Goal: Check status: Check status

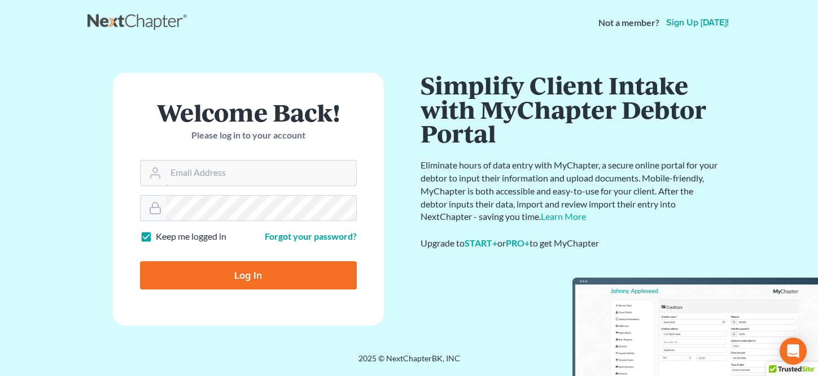
type input "svanhecke@atlasfirm.com"
click at [240, 276] on input "Log In" at bounding box center [248, 275] width 217 height 28
type input "Thinking..."
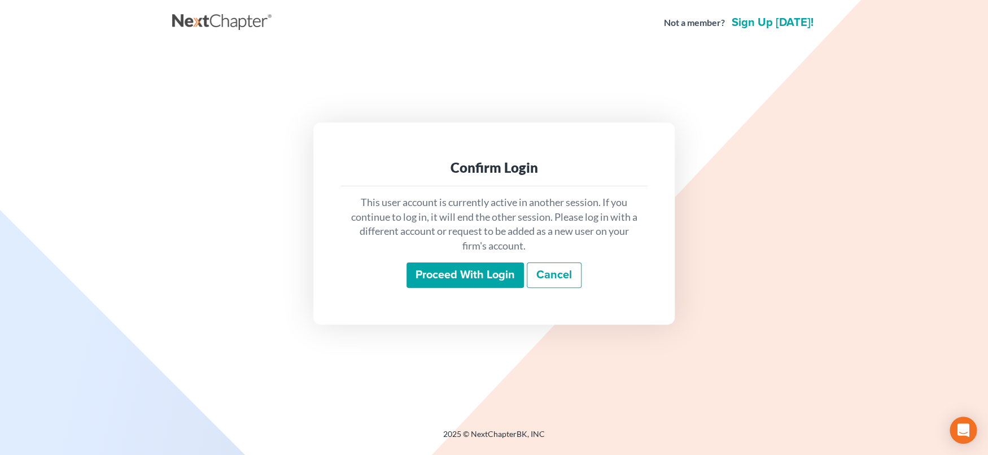
click at [454, 276] on input "Proceed with login" at bounding box center [465, 276] width 117 height 26
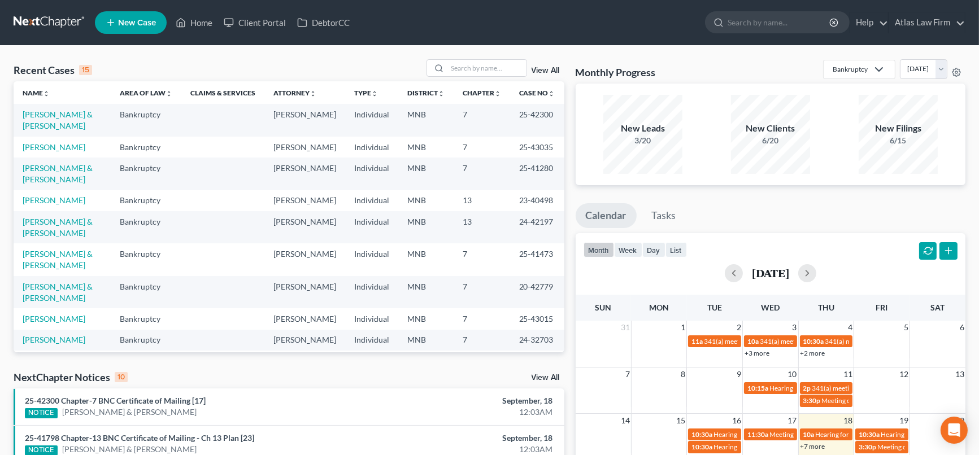
drag, startPoint x: 534, startPoint y: 192, endPoint x: 547, endPoint y: 27, distance: 166.0
click at [569, 105] on div "Recent Cases 15 View All Name unfold_more expand_more expand_less Area of Law u…" at bounding box center [289, 419] width 562 height 720
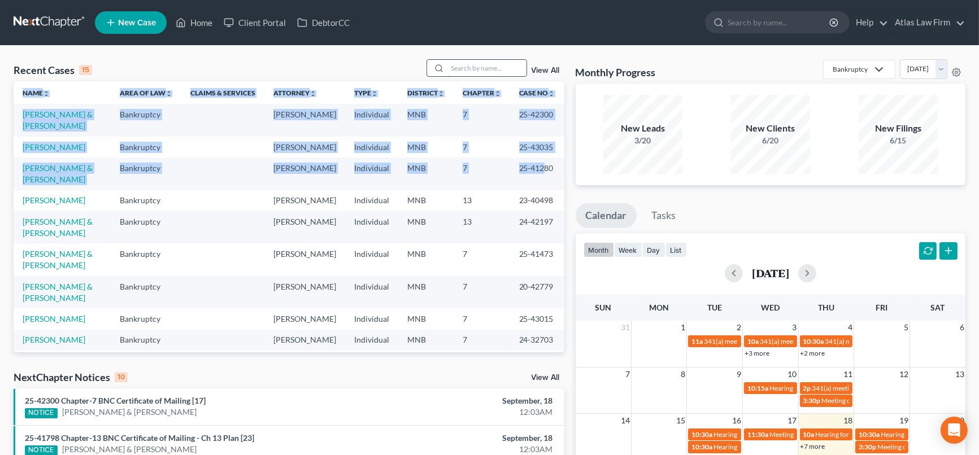
click at [478, 66] on input "search" at bounding box center [486, 68] width 79 height 16
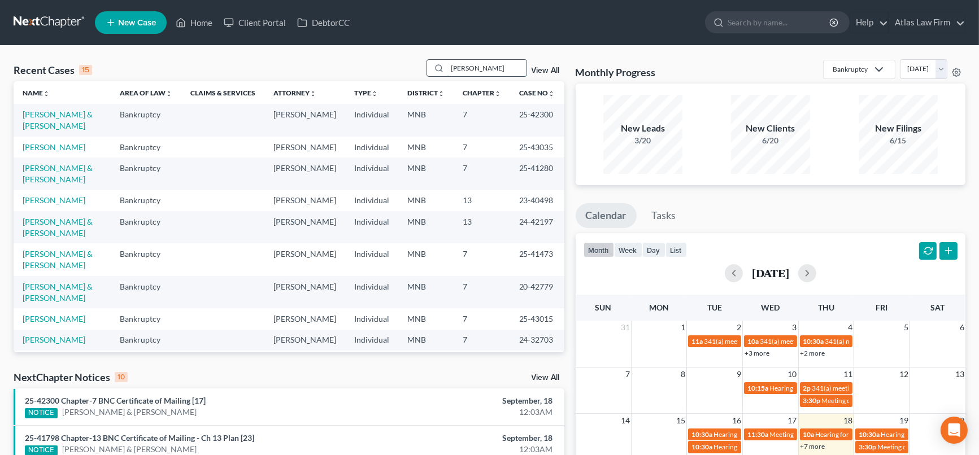
type input "[PERSON_NAME]"
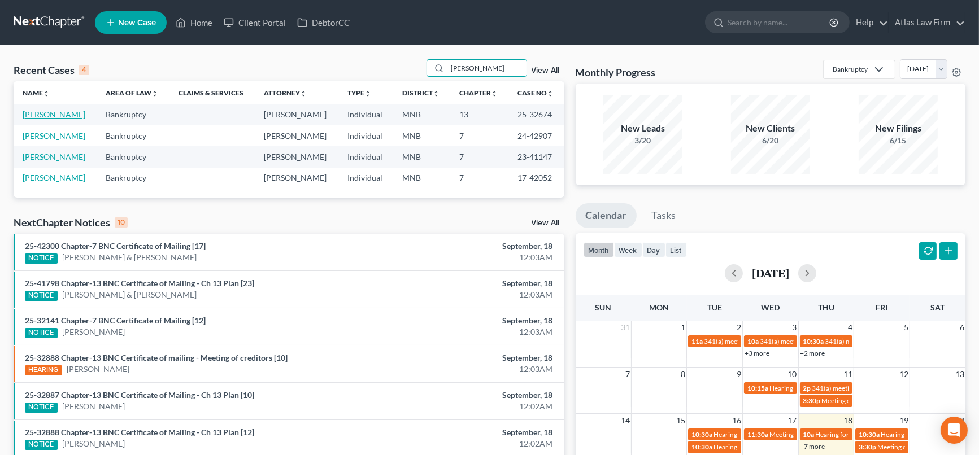
click at [63, 113] on link "[PERSON_NAME]" at bounding box center [54, 115] width 63 height 10
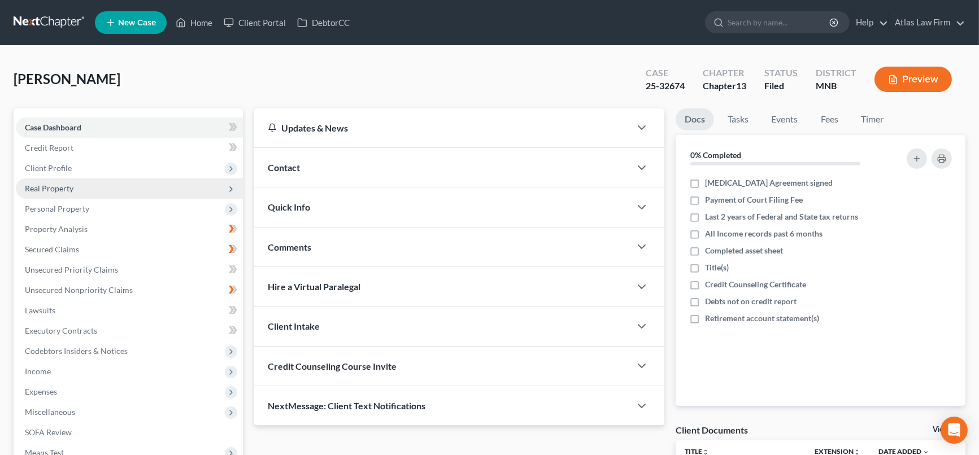
scroll to position [190, 0]
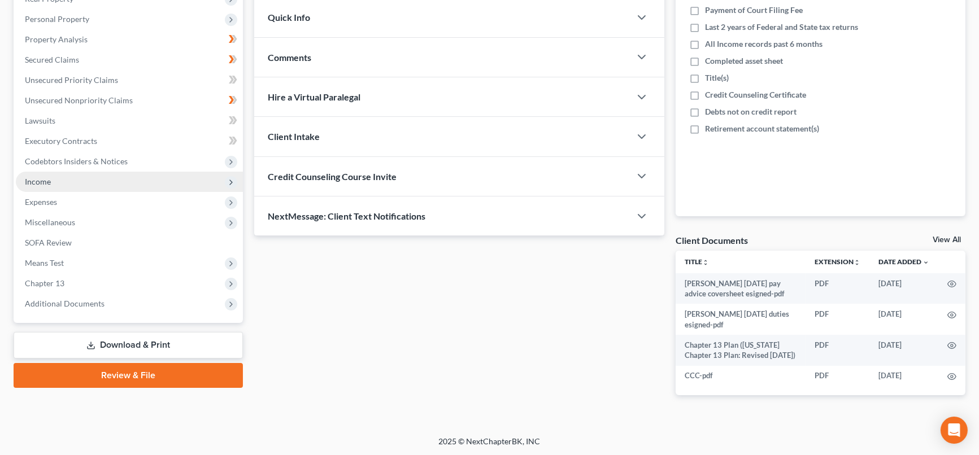
click at [47, 179] on span "Income" at bounding box center [38, 182] width 26 height 10
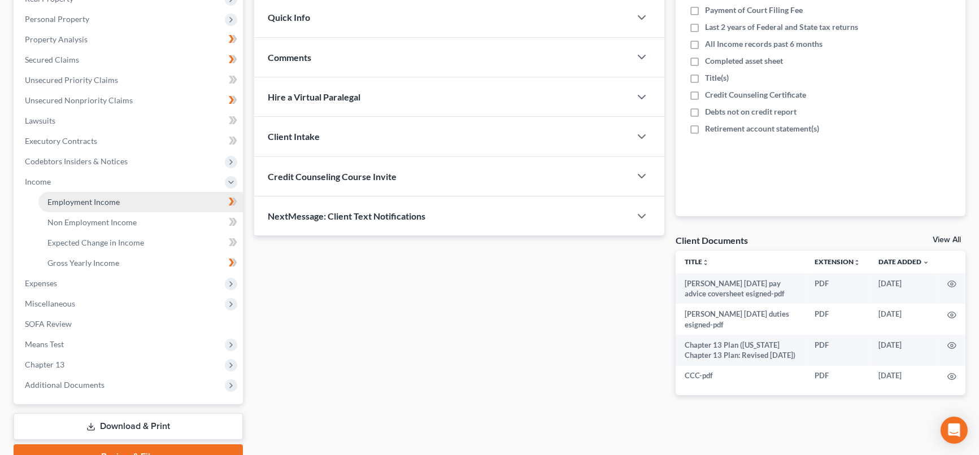
click at [71, 203] on span "Employment Income" at bounding box center [83, 202] width 72 height 10
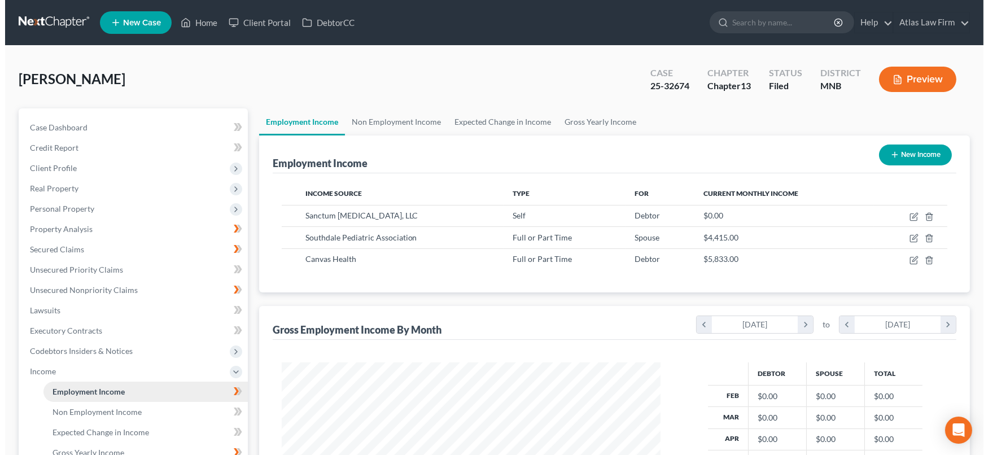
scroll to position [202, 401]
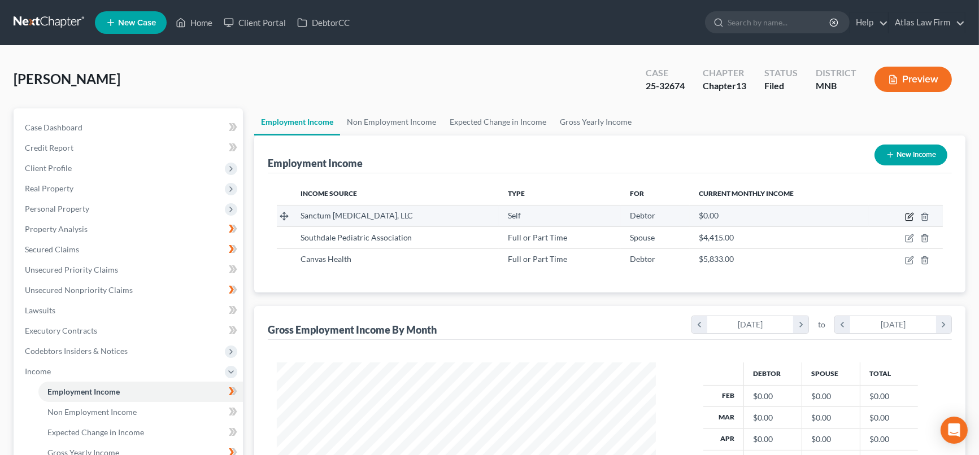
click at [910, 215] on icon "button" at bounding box center [909, 216] width 9 height 9
select select "1"
select select "24"
select select "0"
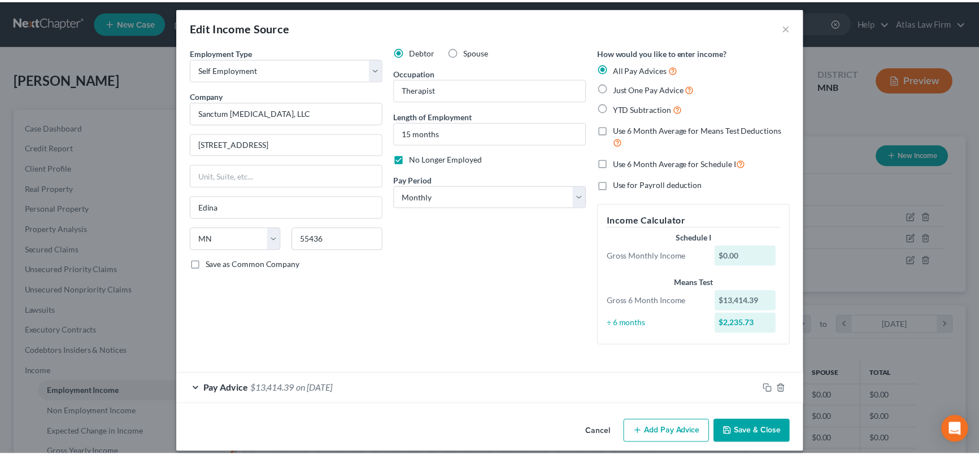
scroll to position [0, 0]
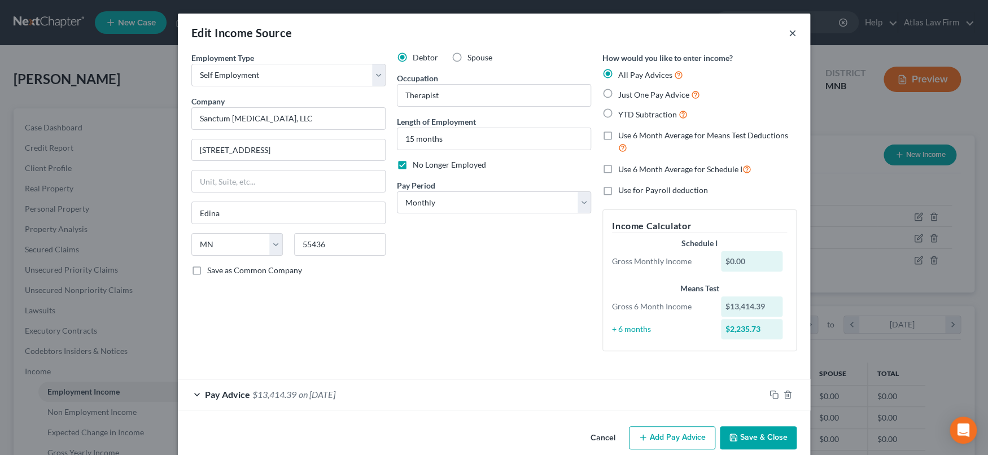
click at [789, 32] on button "×" at bounding box center [793, 33] width 8 height 14
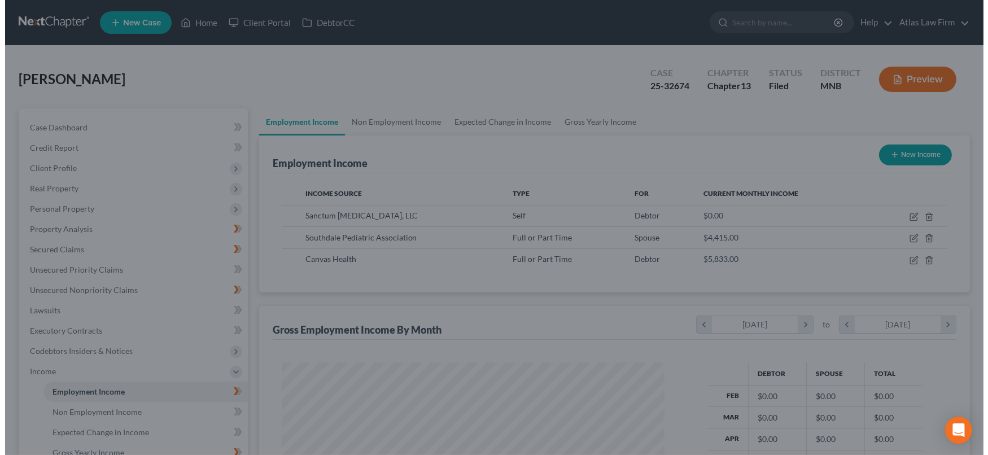
scroll to position [564584, 564384]
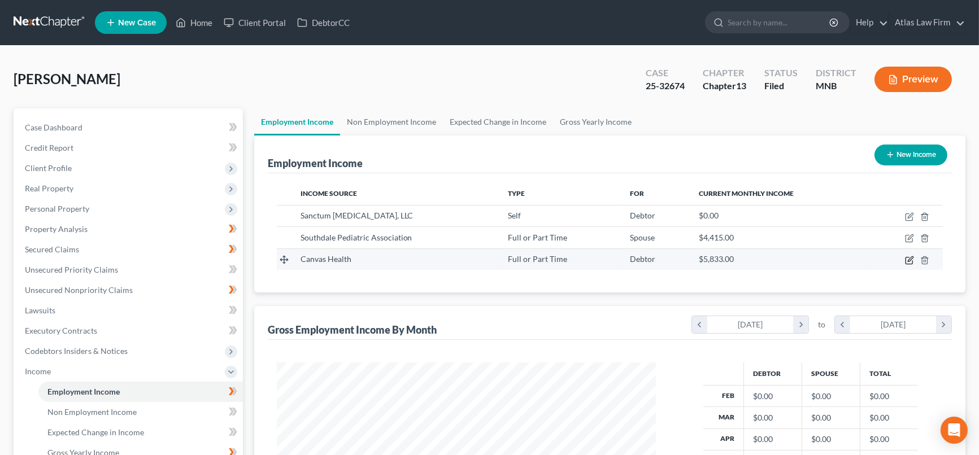
click at [908, 260] on icon "button" at bounding box center [910, 258] width 5 height 5
select select "0"
select select "24"
select select "0"
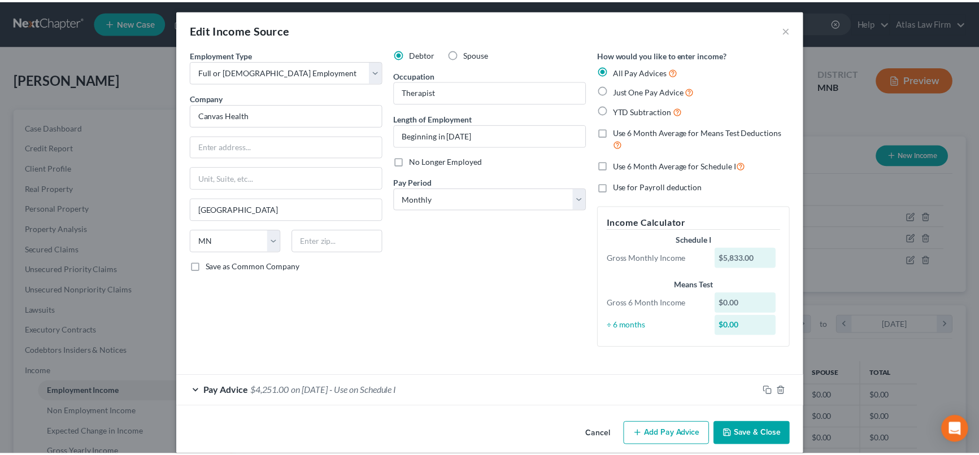
scroll to position [0, 0]
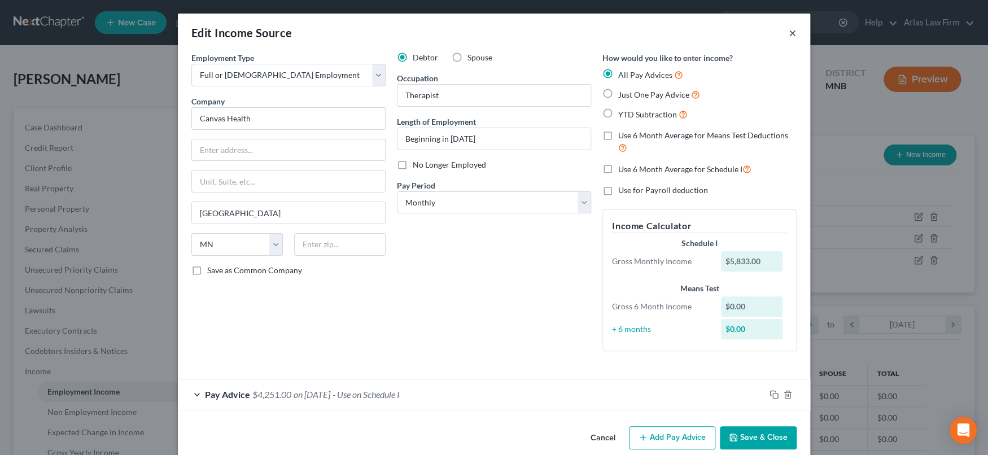
click at [789, 30] on button "×" at bounding box center [793, 33] width 8 height 14
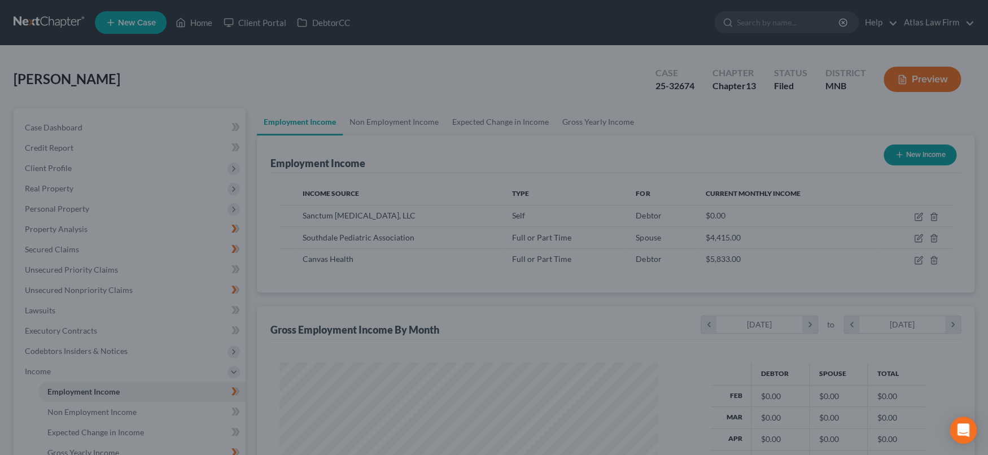
scroll to position [564584, 564384]
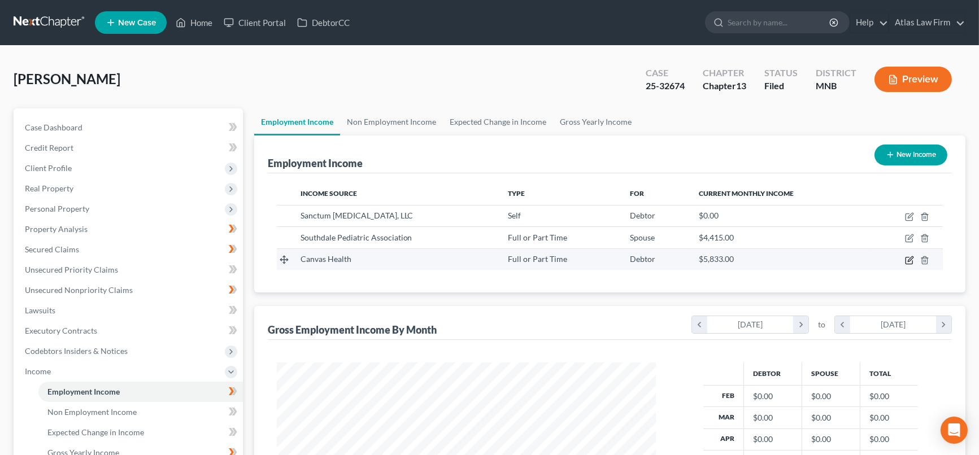
click at [910, 259] on icon "button" at bounding box center [910, 258] width 5 height 5
select select "0"
select select "24"
select select "0"
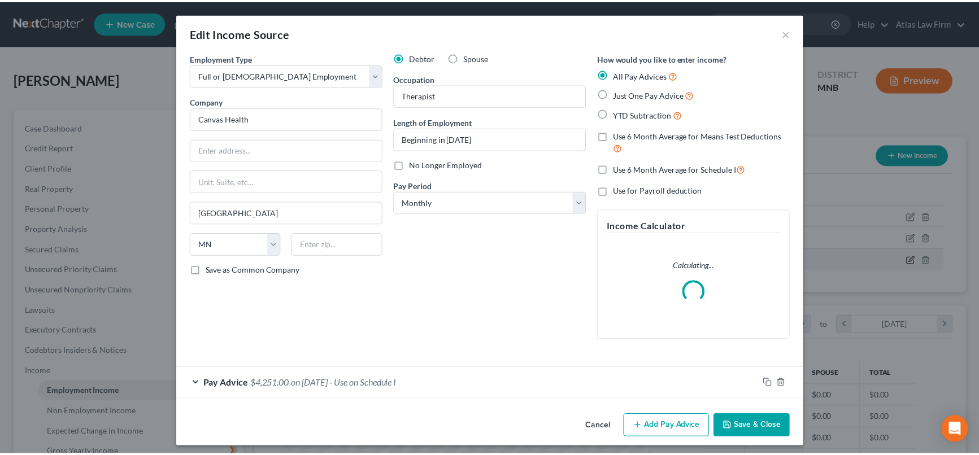
scroll to position [202, 405]
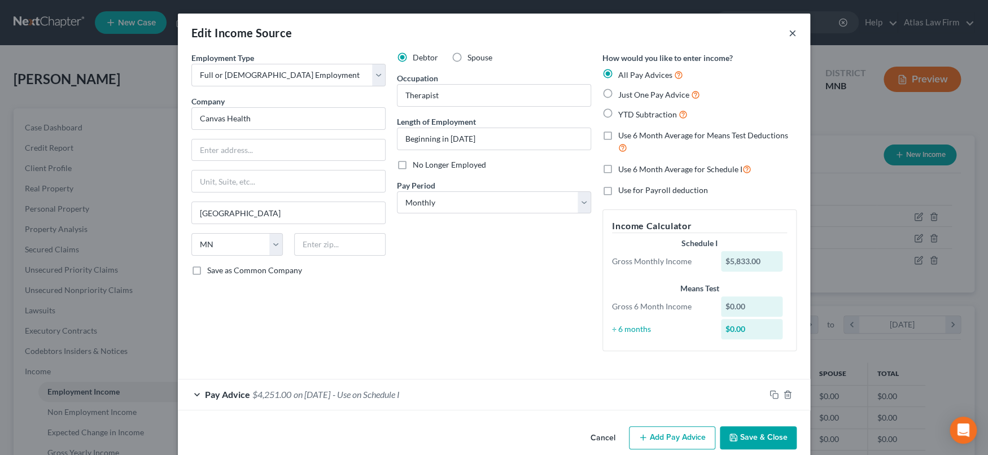
click at [789, 33] on button "×" at bounding box center [793, 33] width 8 height 14
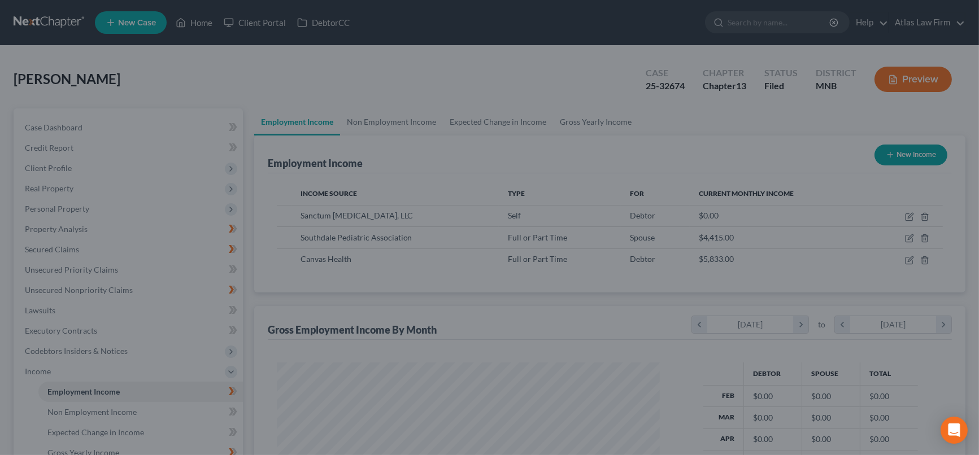
scroll to position [202, 401]
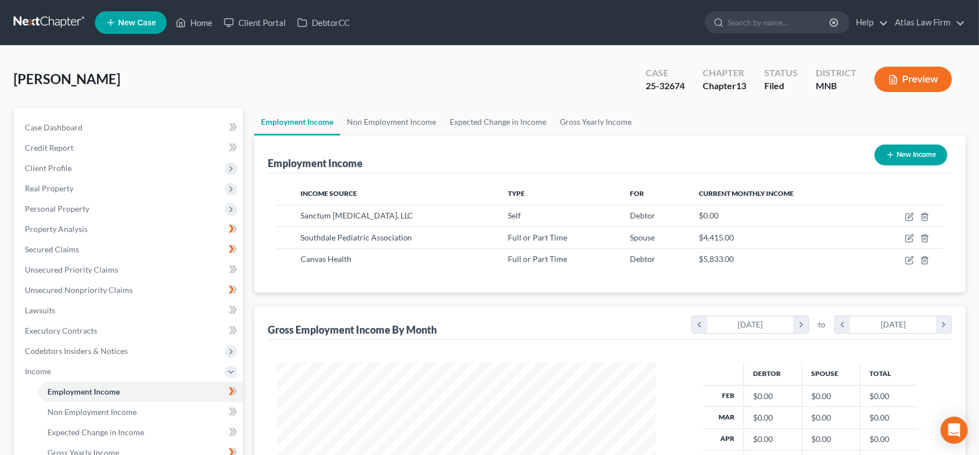
click at [931, 71] on button "Preview" at bounding box center [912, 79] width 77 height 25
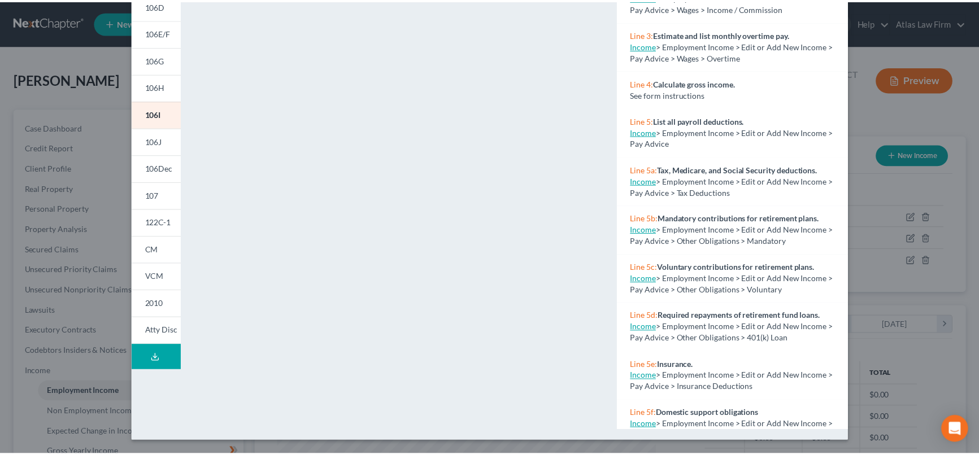
scroll to position [0, 0]
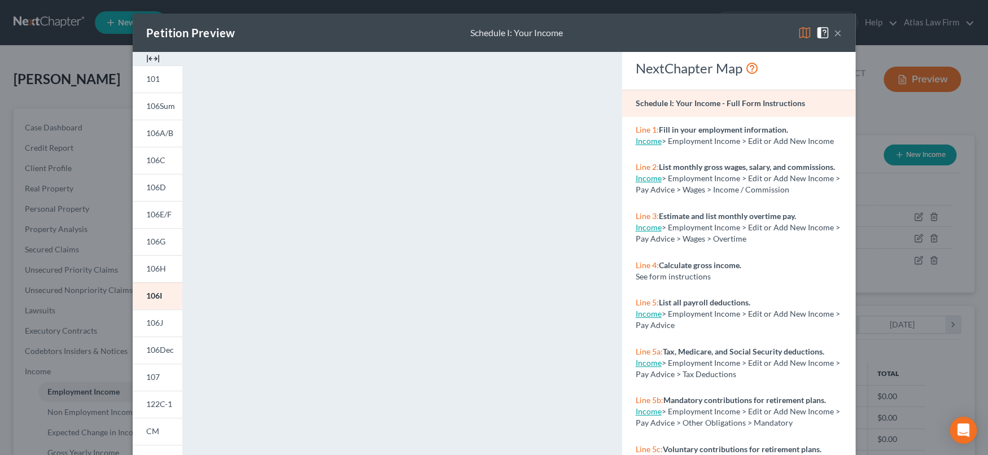
click at [835, 32] on button "×" at bounding box center [838, 33] width 8 height 14
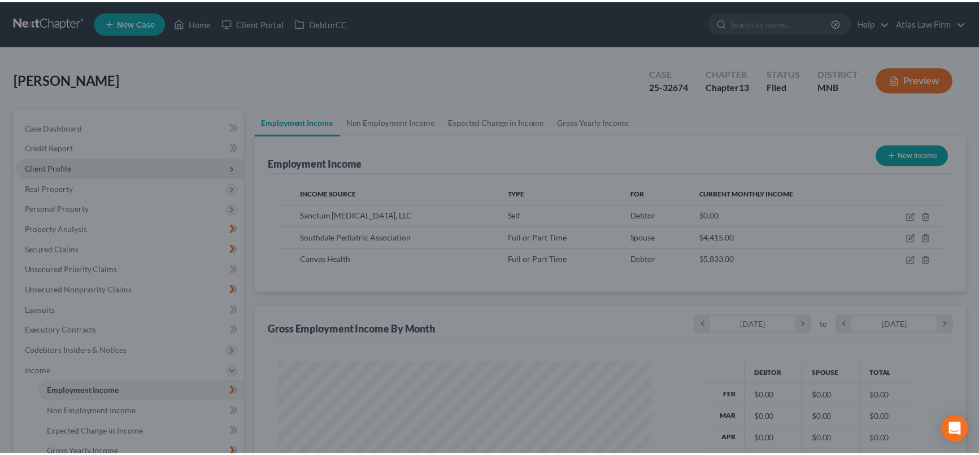
scroll to position [564584, 564384]
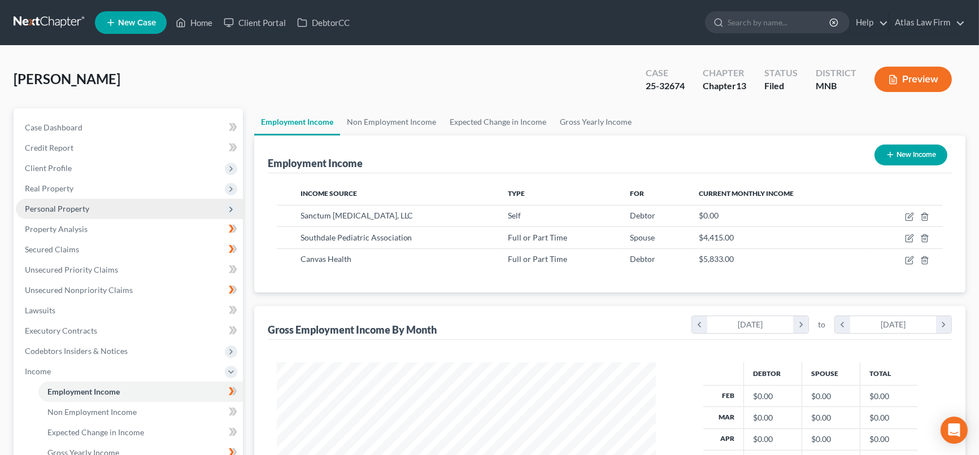
click at [59, 201] on span "Personal Property" at bounding box center [129, 209] width 227 height 20
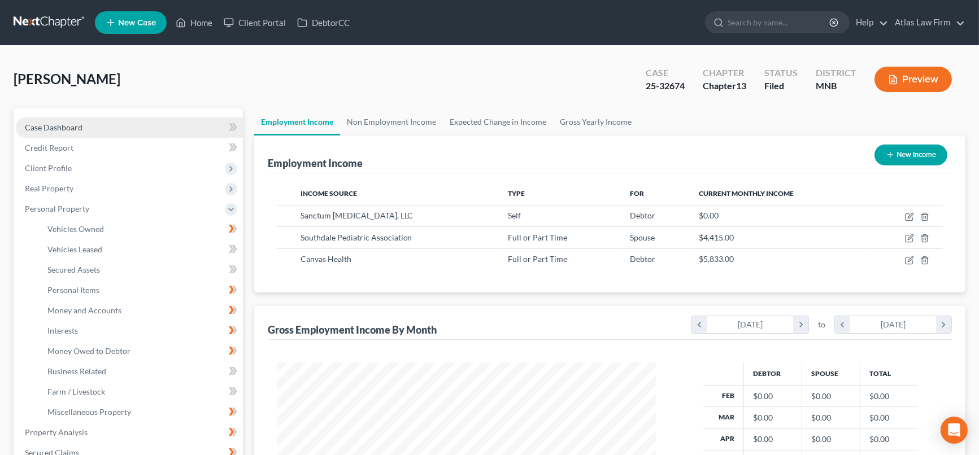
click at [89, 126] on link "Case Dashboard" at bounding box center [129, 127] width 227 height 20
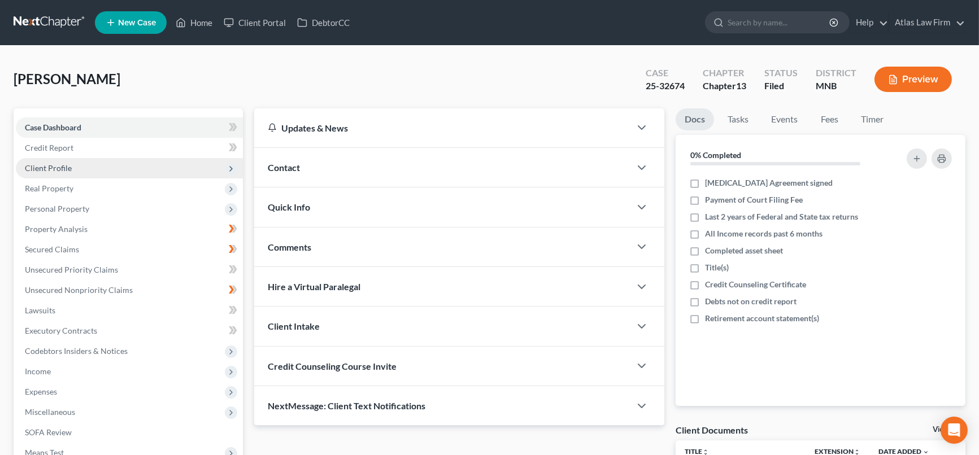
click at [75, 168] on span "Client Profile" at bounding box center [129, 168] width 227 height 20
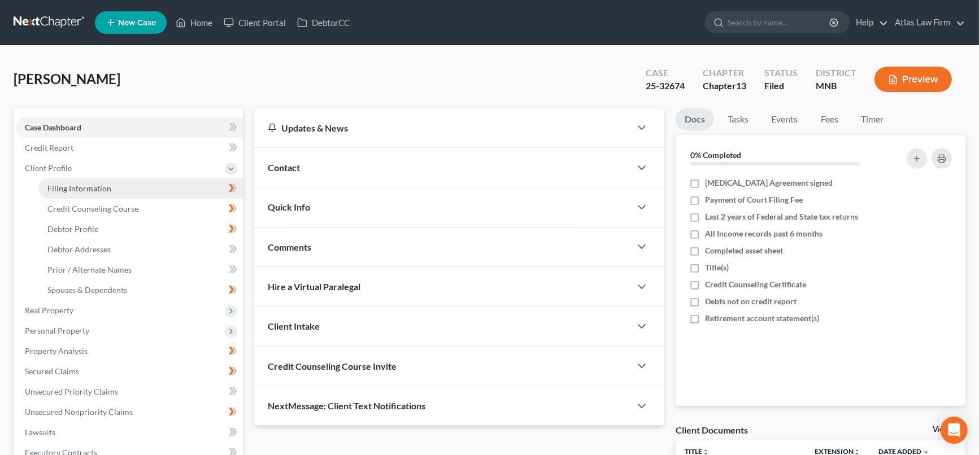
click at [84, 184] on span "Filing Information" at bounding box center [79, 189] width 64 height 10
select select "1"
select select "0"
select select "3"
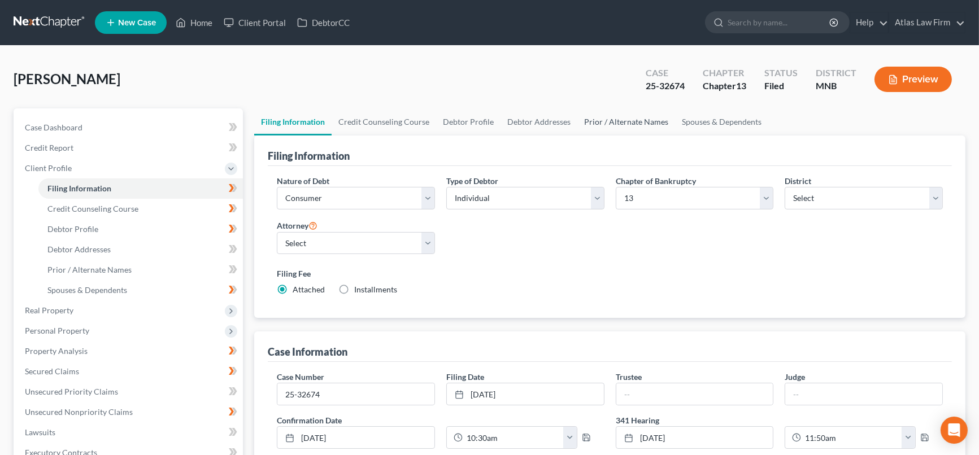
click at [626, 119] on link "Prior / Alternate Names" at bounding box center [626, 121] width 98 height 27
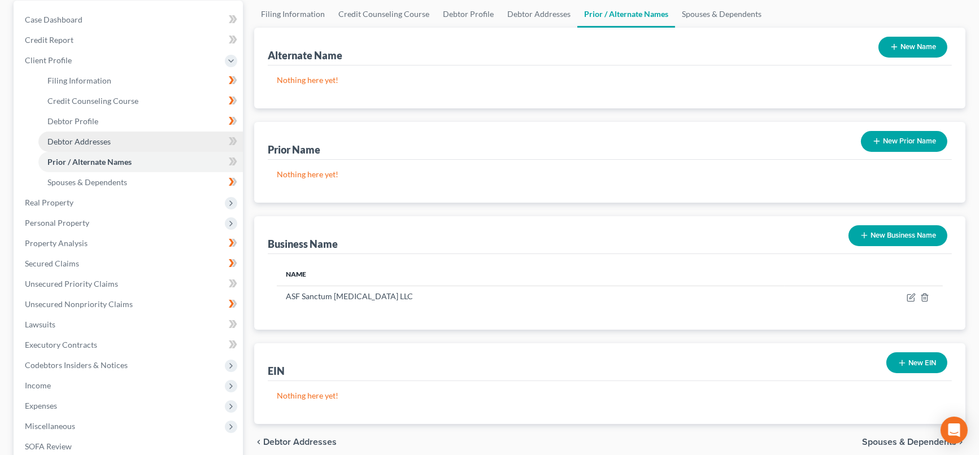
scroll to position [125, 0]
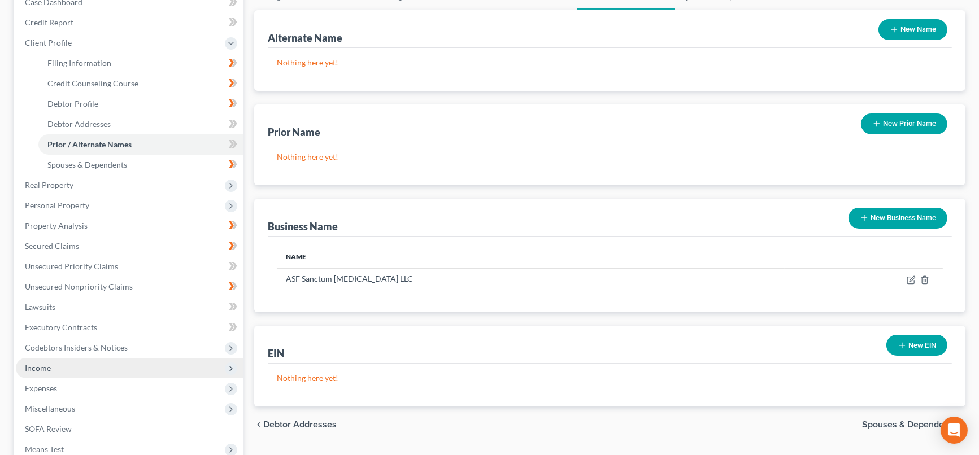
click at [99, 370] on span "Income" at bounding box center [129, 368] width 227 height 20
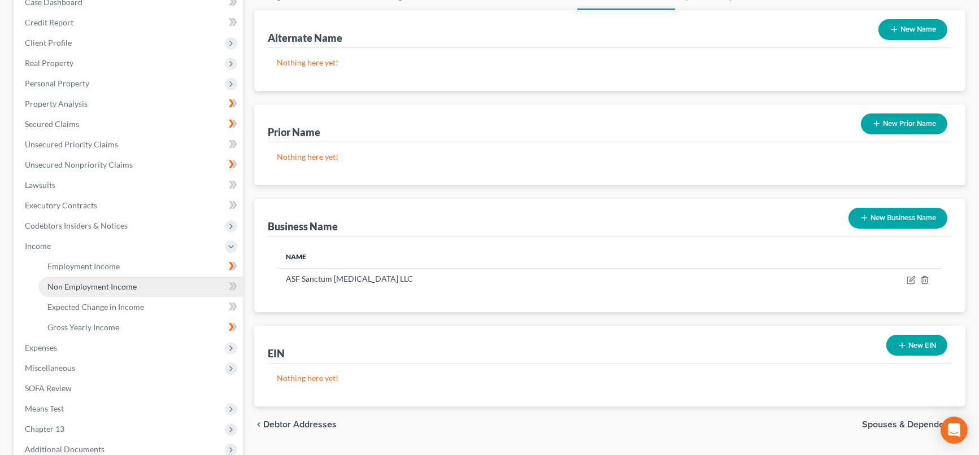
click at [137, 282] on link "Non Employment Income" at bounding box center [140, 287] width 204 height 20
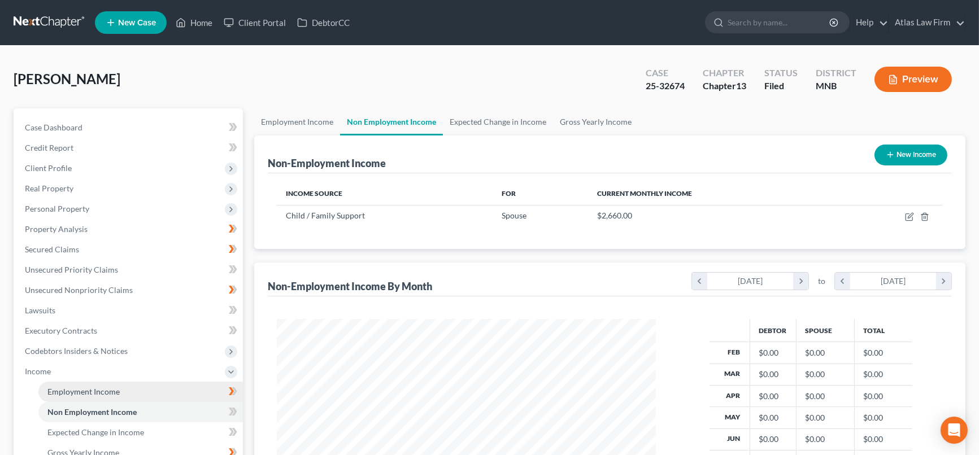
scroll to position [202, 401]
click at [119, 391] on link "Employment Income" at bounding box center [140, 392] width 204 height 20
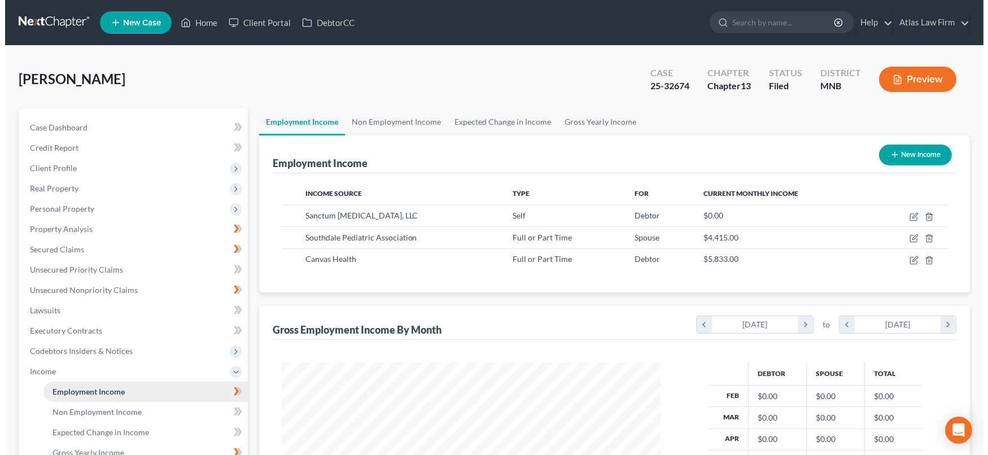
scroll to position [202, 401]
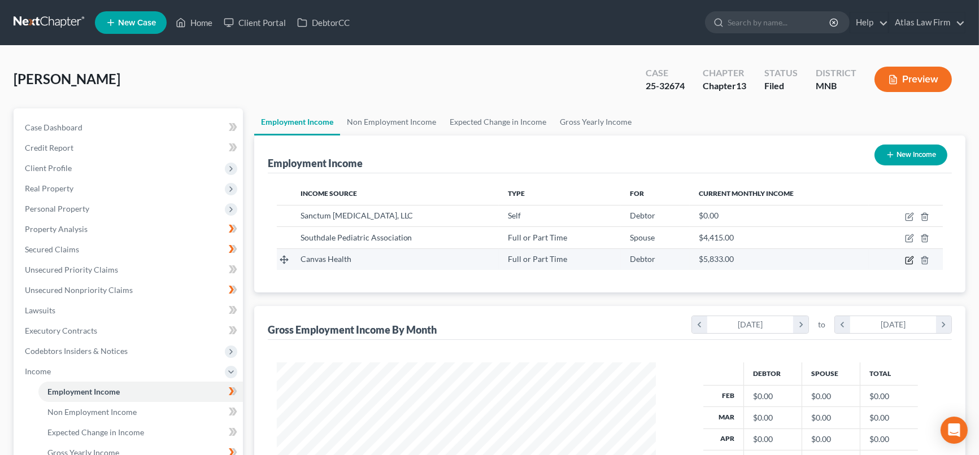
click at [909, 260] on icon "button" at bounding box center [910, 258] width 5 height 5
select select "0"
select select "24"
select select "0"
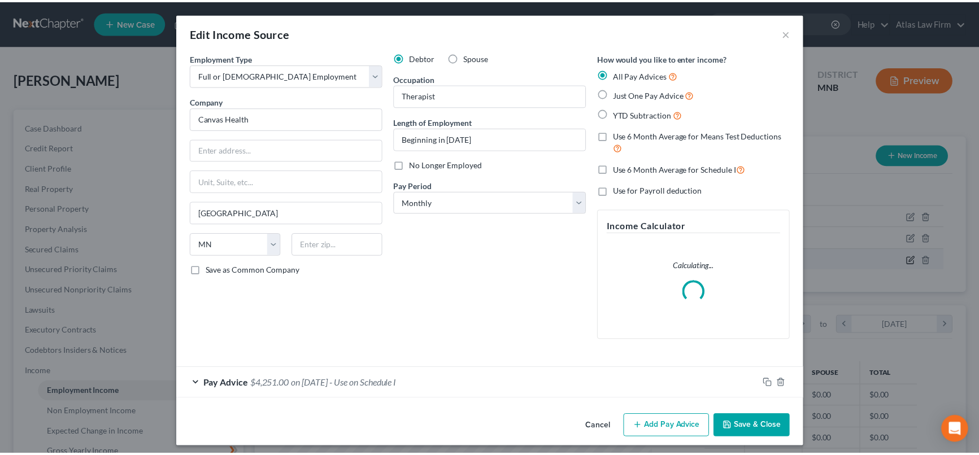
scroll to position [202, 405]
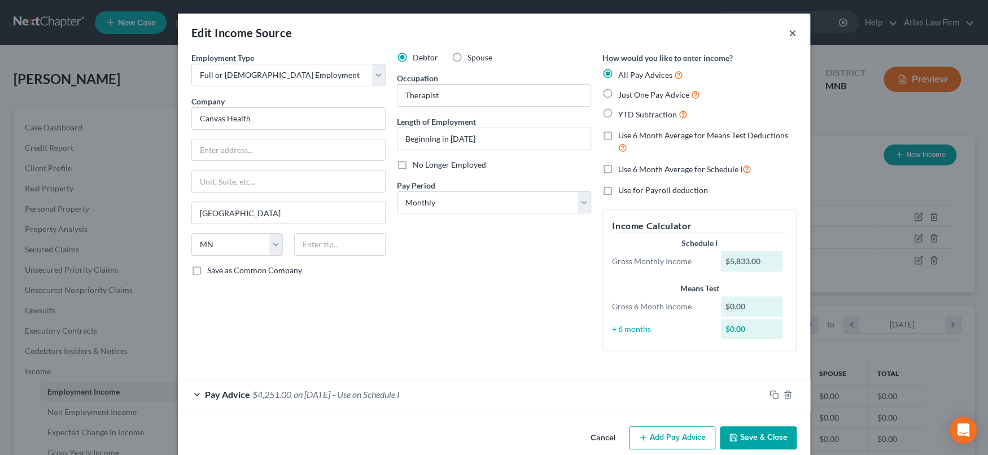
click at [789, 30] on button "×" at bounding box center [793, 33] width 8 height 14
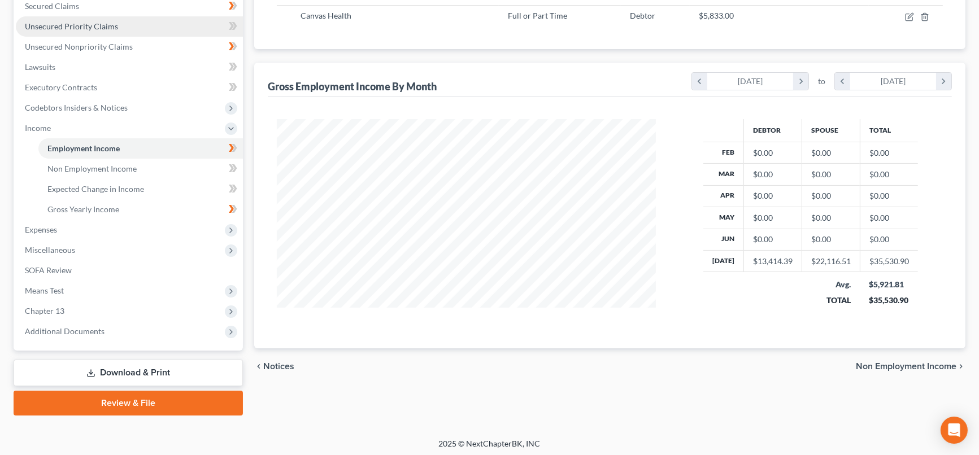
scroll to position [245, 0]
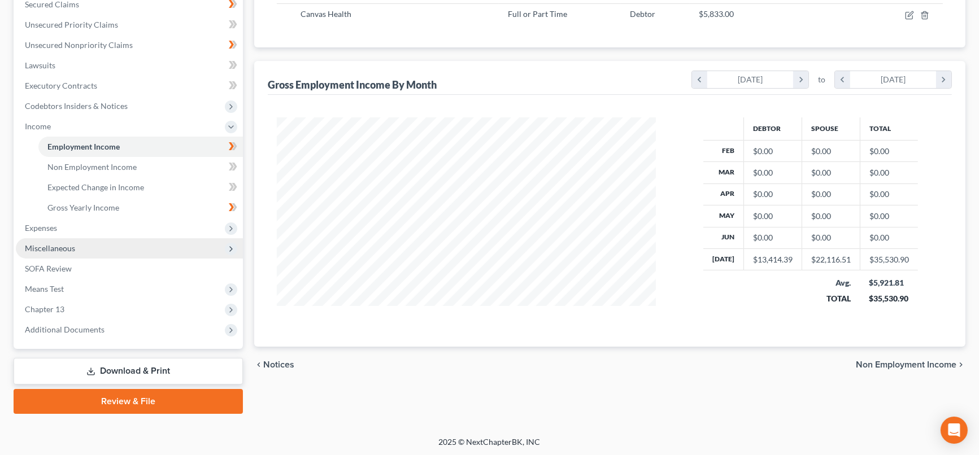
click at [98, 245] on span "Miscellaneous" at bounding box center [129, 248] width 227 height 20
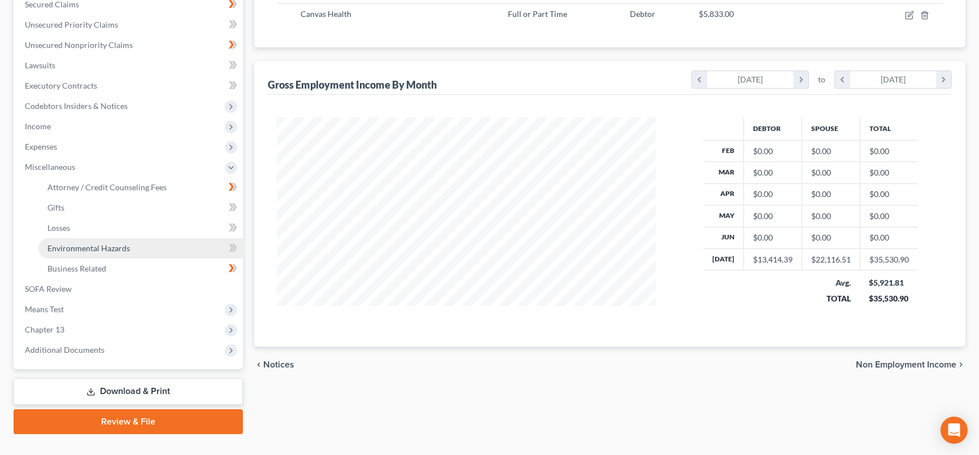
scroll to position [0, 0]
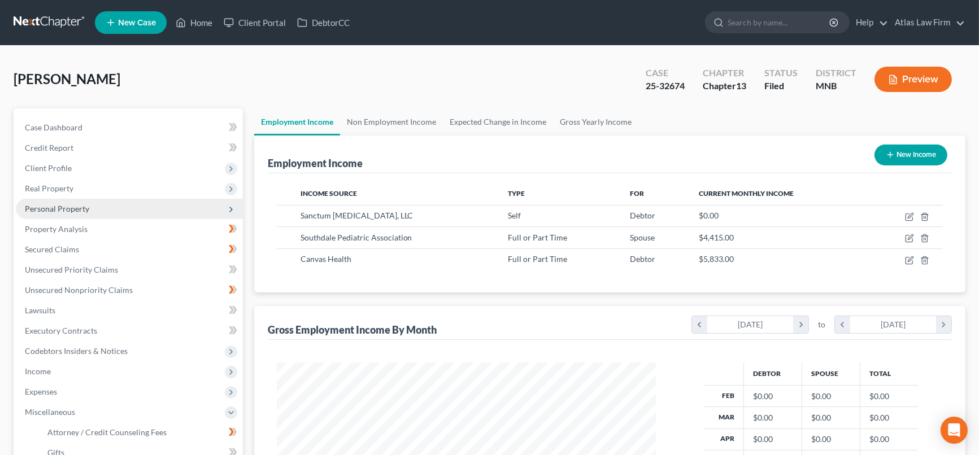
click at [81, 210] on span "Personal Property" at bounding box center [57, 209] width 64 height 10
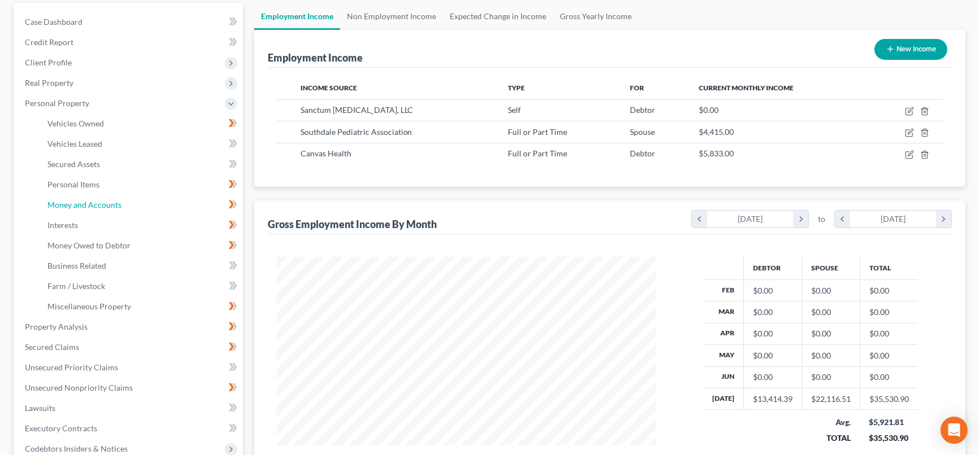
scroll to position [125, 0]
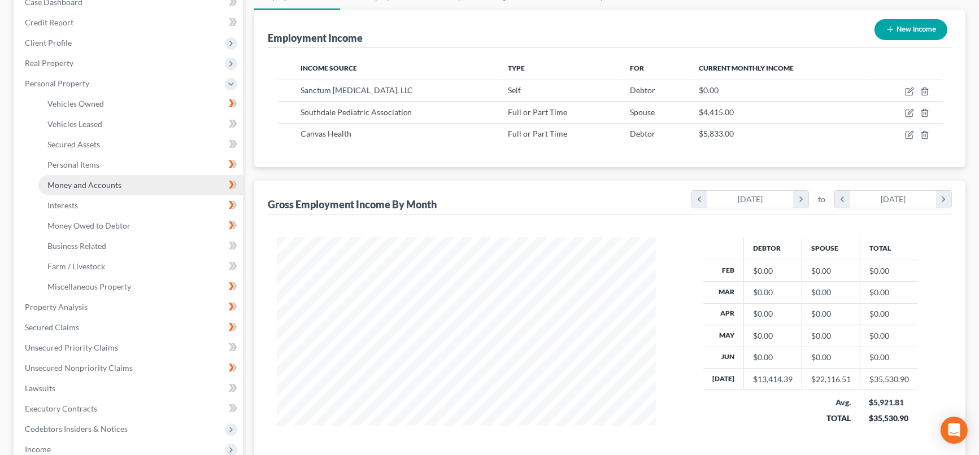
click at [80, 188] on link "Money and Accounts" at bounding box center [140, 185] width 204 height 20
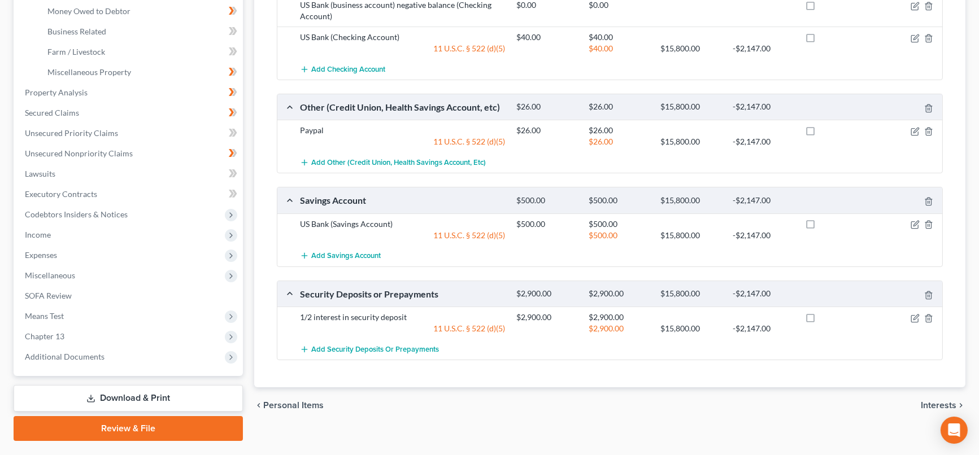
scroll to position [367, 0]
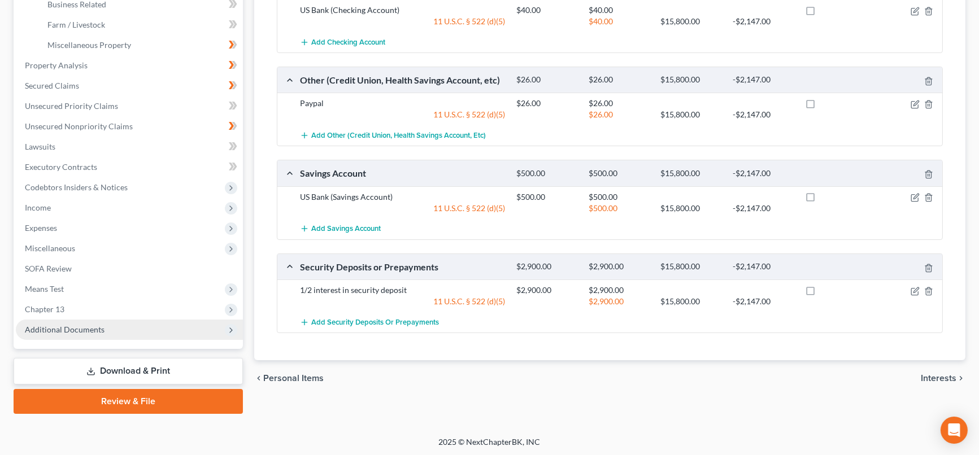
click at [125, 325] on span "Additional Documents" at bounding box center [129, 330] width 227 height 20
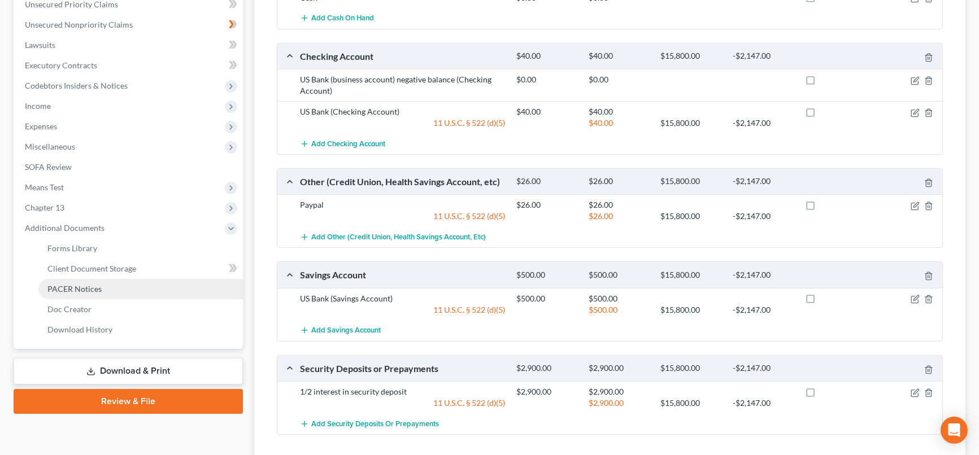
click at [109, 285] on link "PACER Notices" at bounding box center [140, 289] width 204 height 20
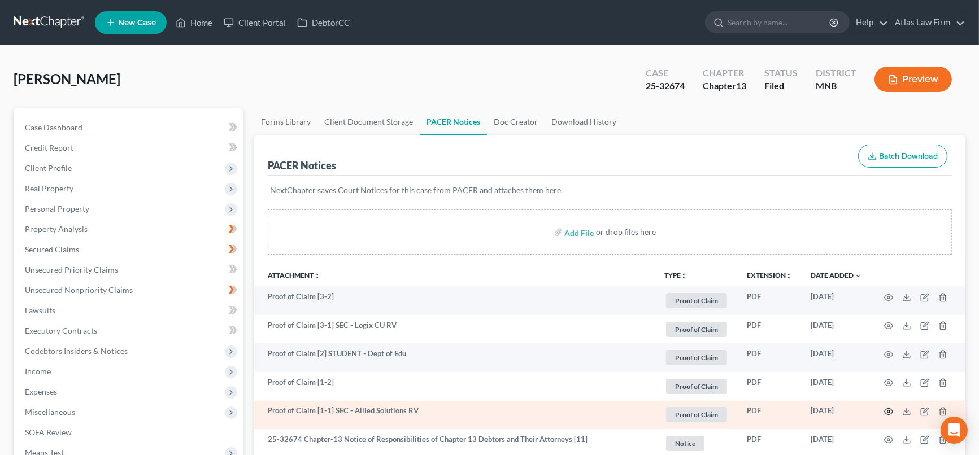
click at [887, 412] on icon "button" at bounding box center [888, 411] width 9 height 9
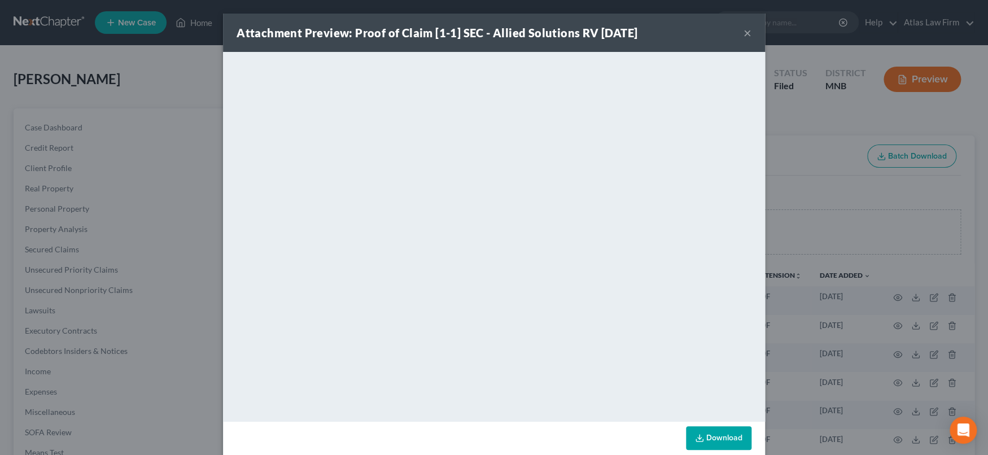
click at [744, 35] on button "×" at bounding box center [748, 33] width 8 height 14
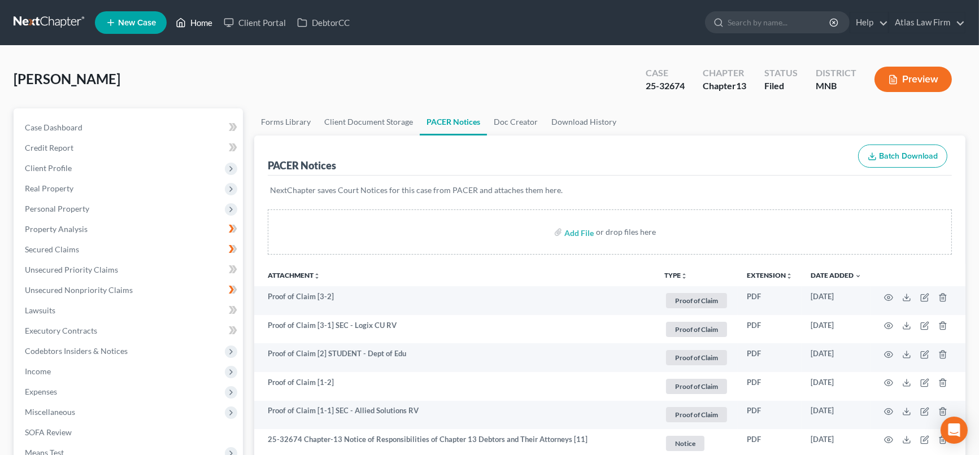
click at [206, 25] on link "Home" at bounding box center [194, 22] width 48 height 20
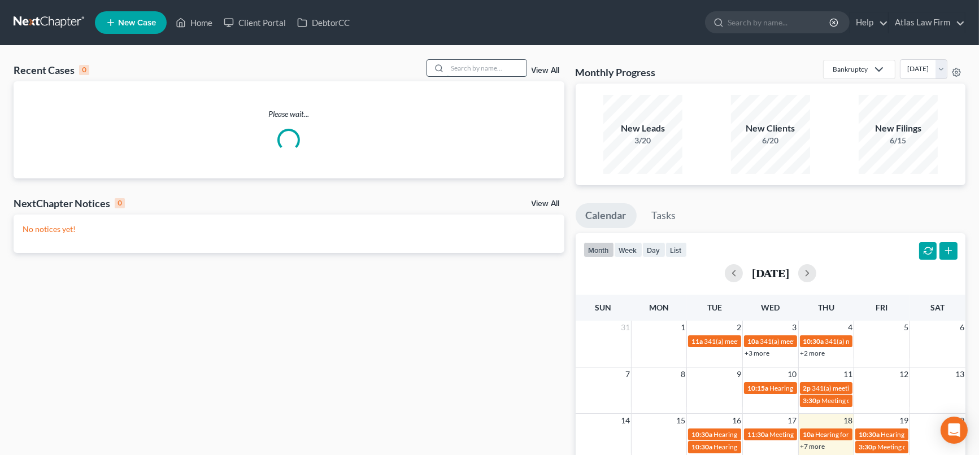
click at [471, 68] on input "search" at bounding box center [486, 68] width 79 height 16
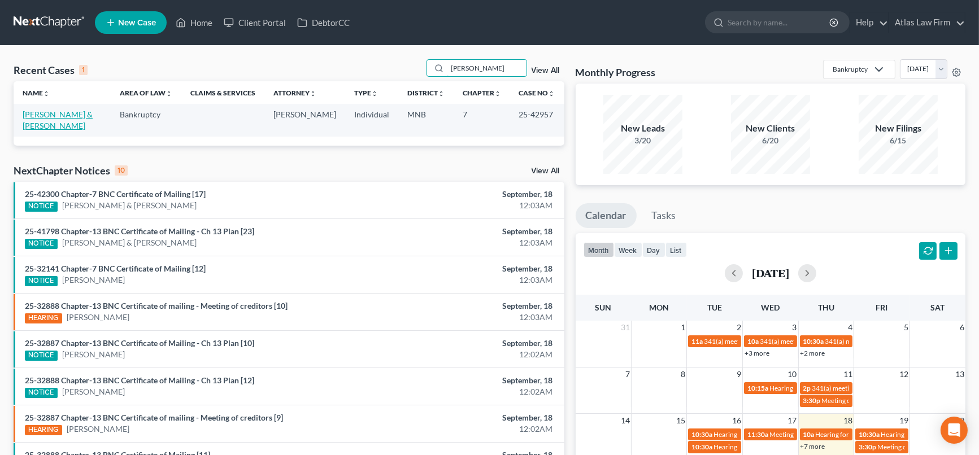
type input "hatton"
click at [80, 115] on link "Hatton, Bradley & Debbra" at bounding box center [58, 120] width 70 height 21
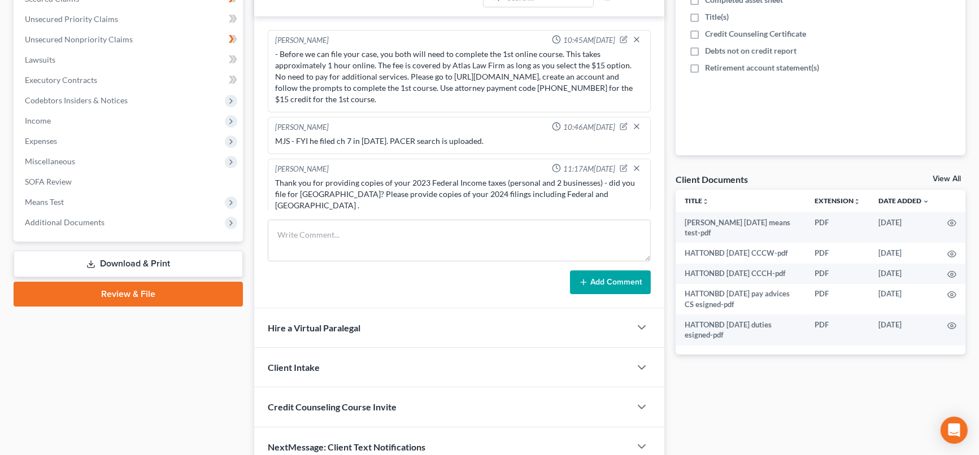
scroll to position [1076, 0]
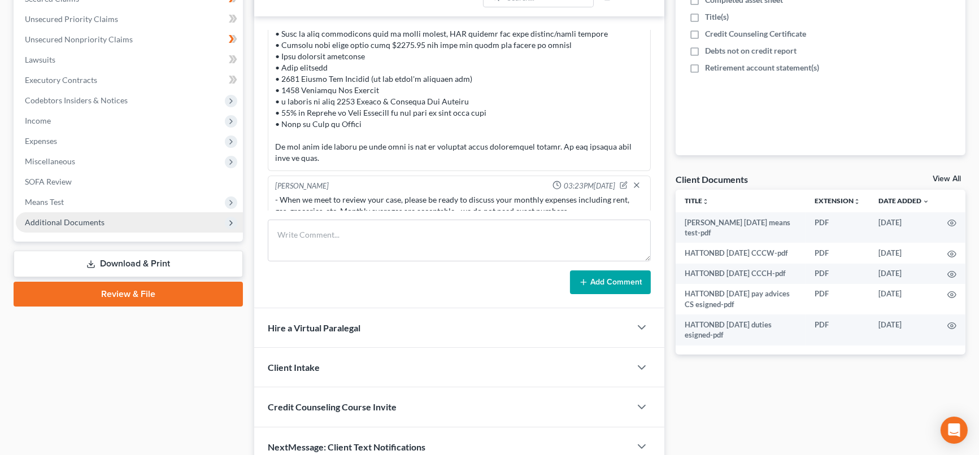
click at [63, 216] on span "Additional Documents" at bounding box center [129, 222] width 227 height 20
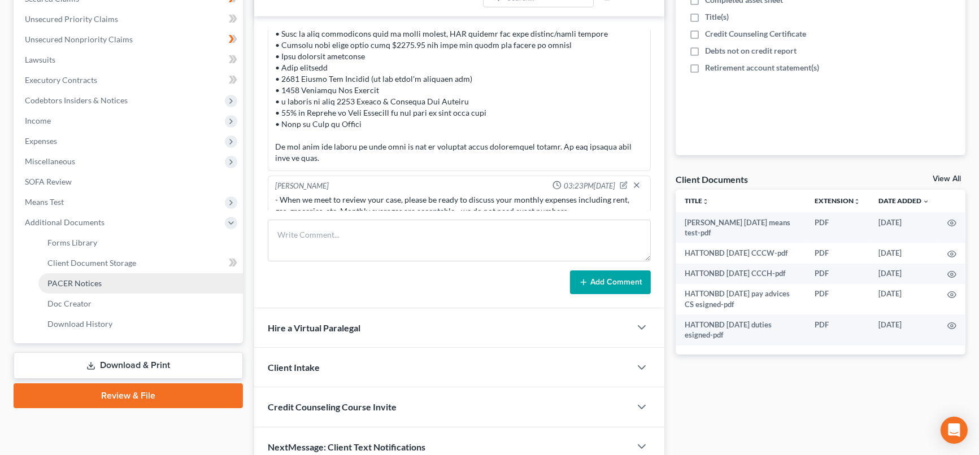
click at [78, 282] on span "PACER Notices" at bounding box center [74, 283] width 54 height 10
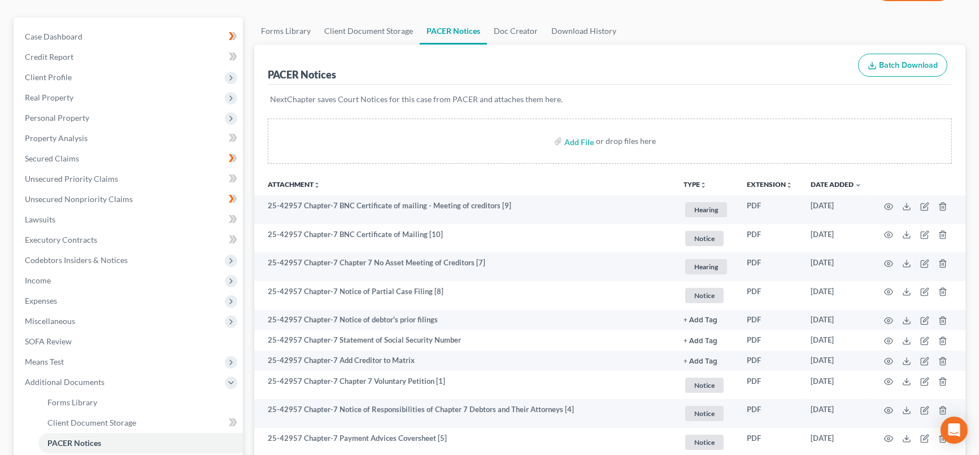
scroll to position [125, 0]
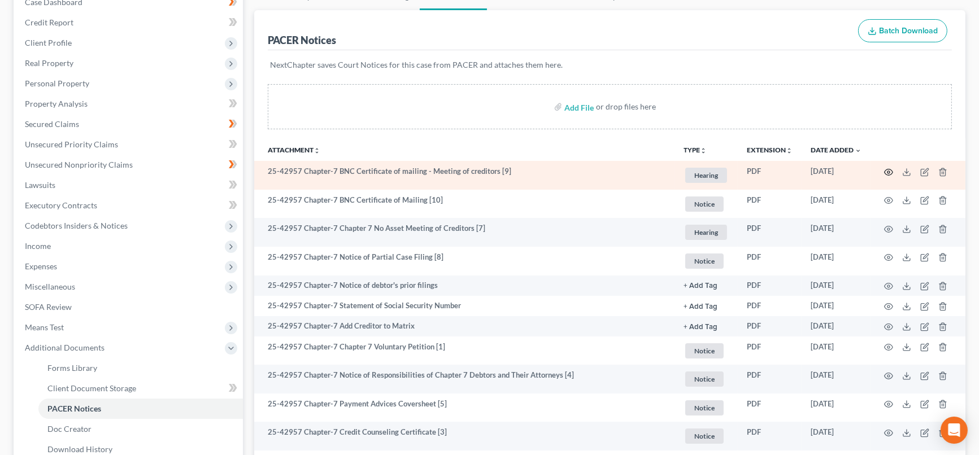
click at [887, 169] on icon "button" at bounding box center [888, 172] width 9 height 9
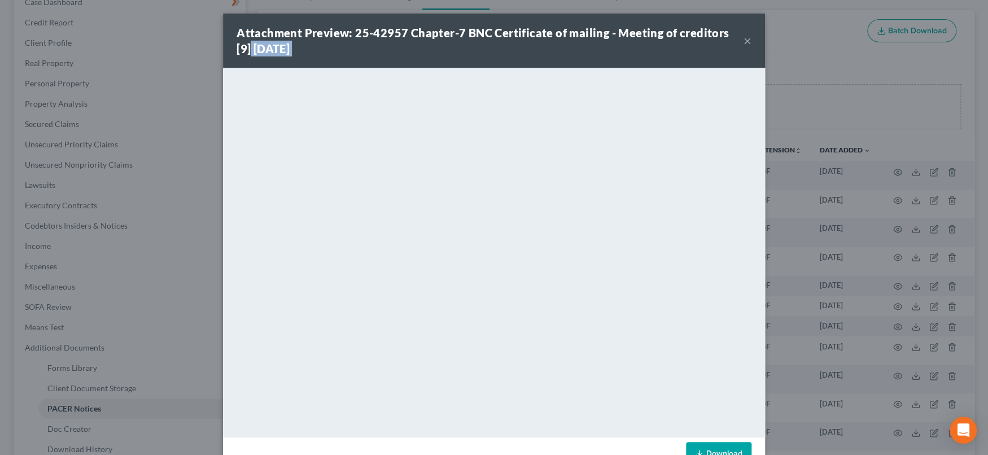
click at [740, 38] on div "Attachment Preview: 25-42957 Chapter-7 BNC Certificate of mailing - Meeting of …" at bounding box center [494, 41] width 542 height 54
click at [744, 40] on button "×" at bounding box center [748, 41] width 8 height 14
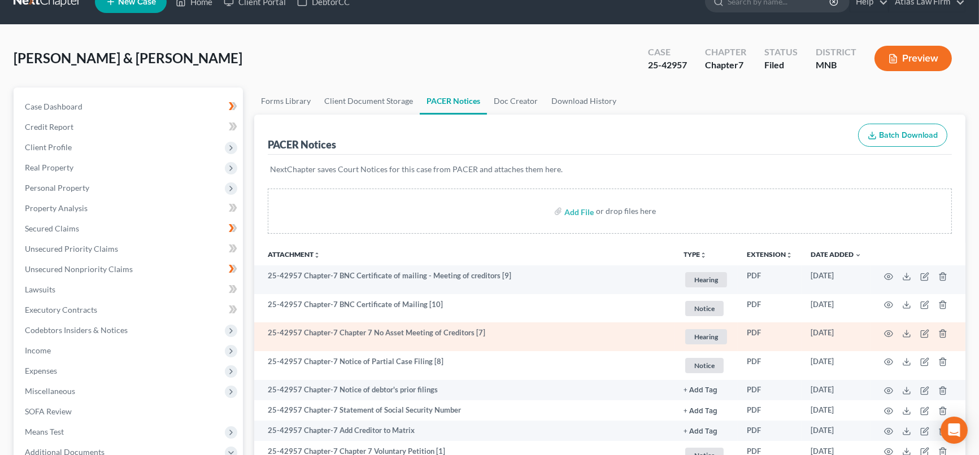
scroll to position [0, 0]
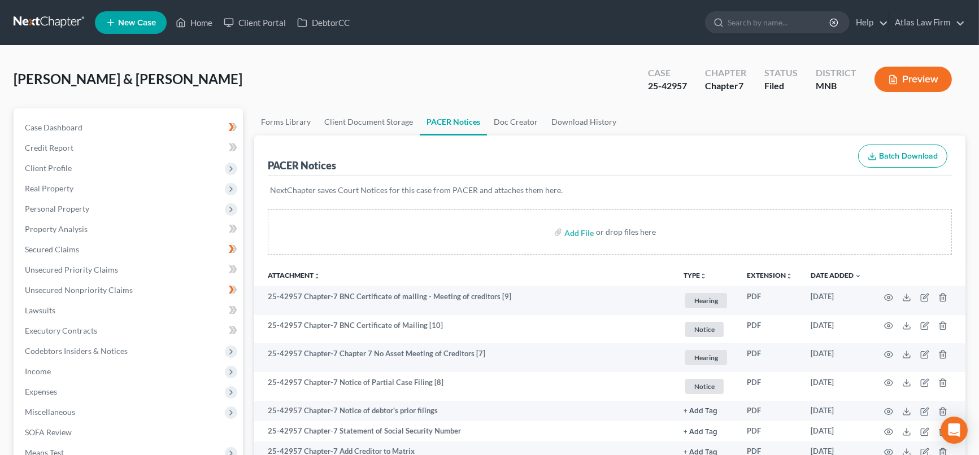
click at [202, 11] on ul "New Case Home Client Portal DebtorCC - No Result - See all results Or Press Ent…" at bounding box center [530, 22] width 870 height 29
click at [204, 16] on link "Home" at bounding box center [194, 22] width 48 height 20
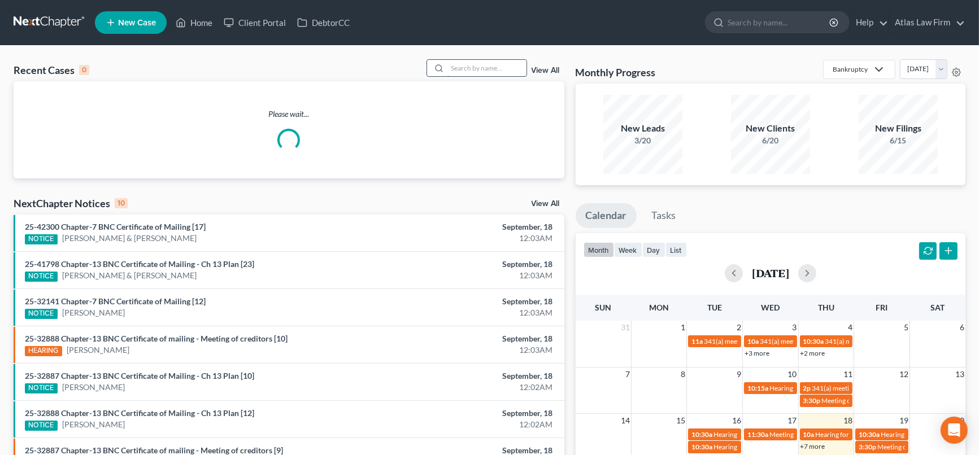
click at [455, 67] on input "search" at bounding box center [486, 68] width 79 height 16
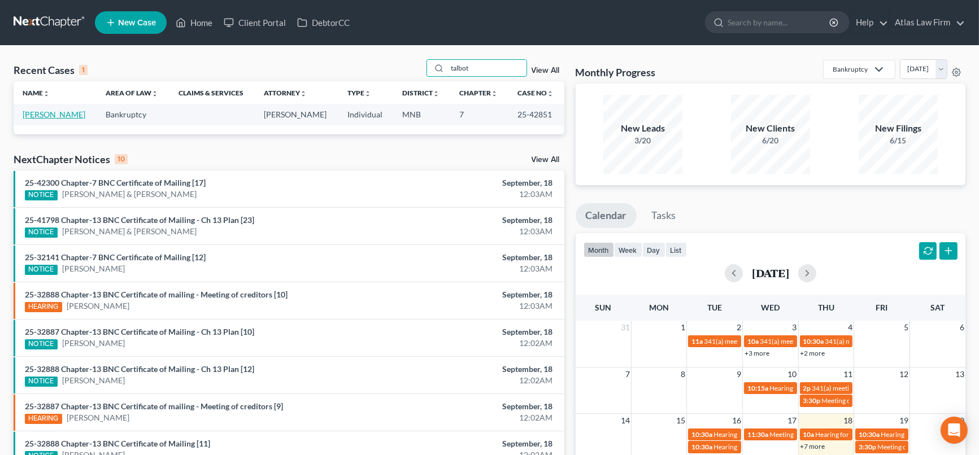
type input "talbot"
click at [24, 116] on link "Talbot, Zachary" at bounding box center [54, 115] width 63 height 10
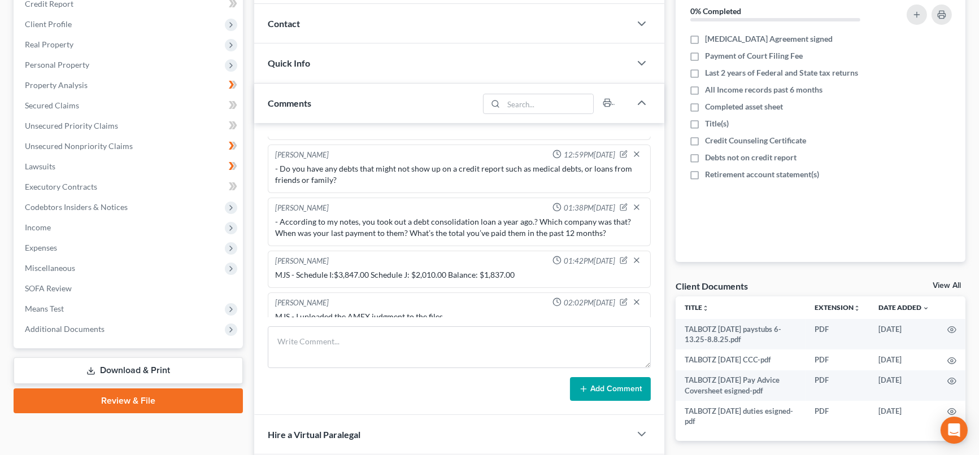
scroll to position [251, 0]
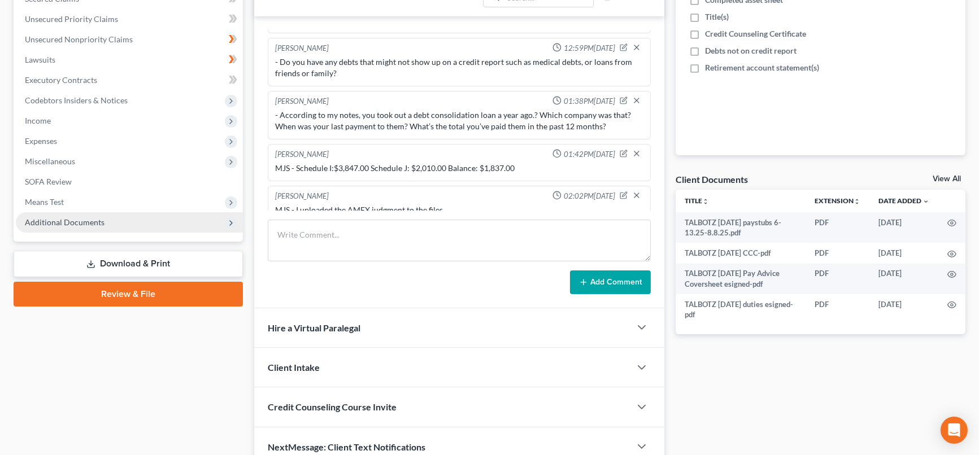
click at [93, 220] on span "Additional Documents" at bounding box center [65, 222] width 80 height 10
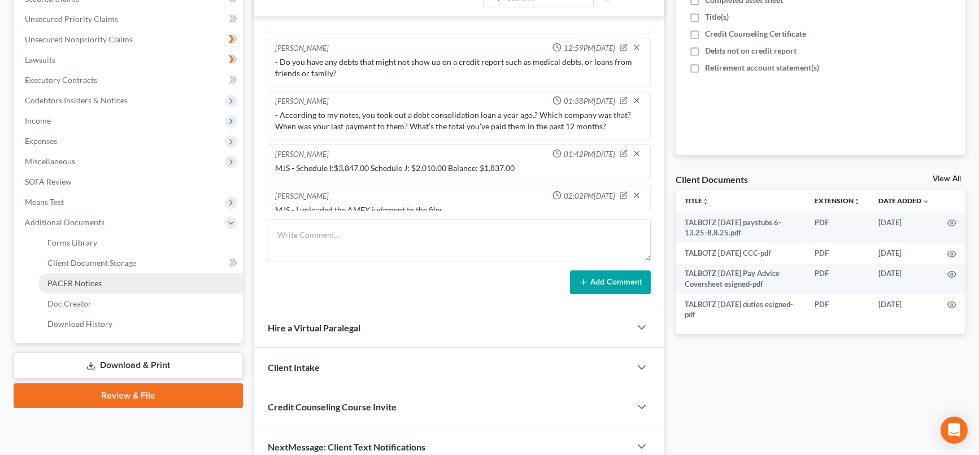
click at [115, 284] on link "PACER Notices" at bounding box center [140, 283] width 204 height 20
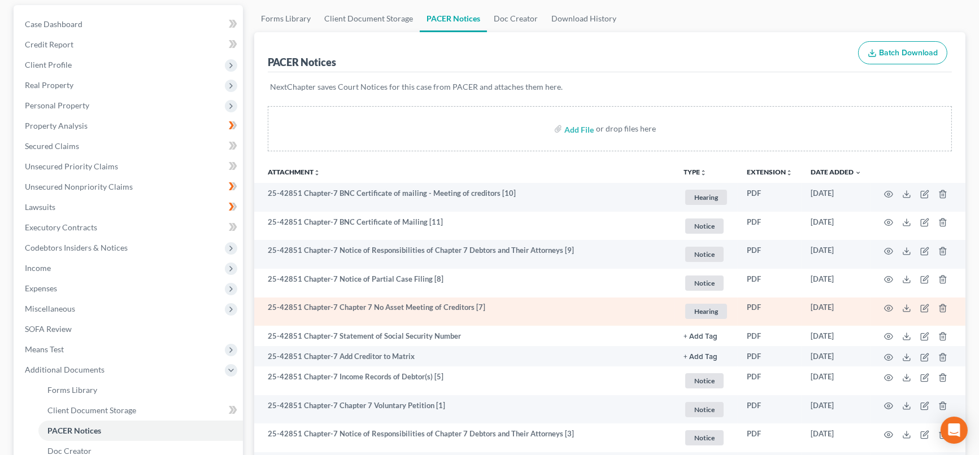
scroll to position [125, 0]
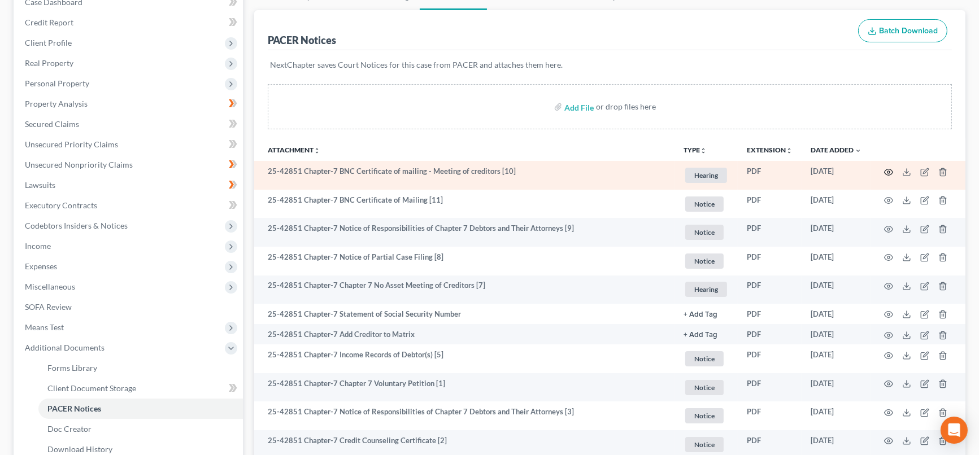
click at [890, 171] on icon "button" at bounding box center [888, 172] width 9 height 9
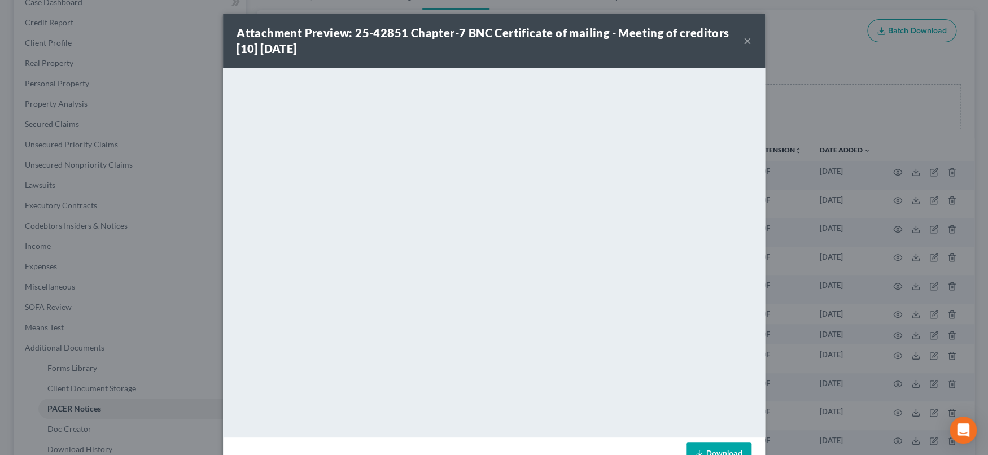
click at [744, 42] on button "×" at bounding box center [748, 41] width 8 height 14
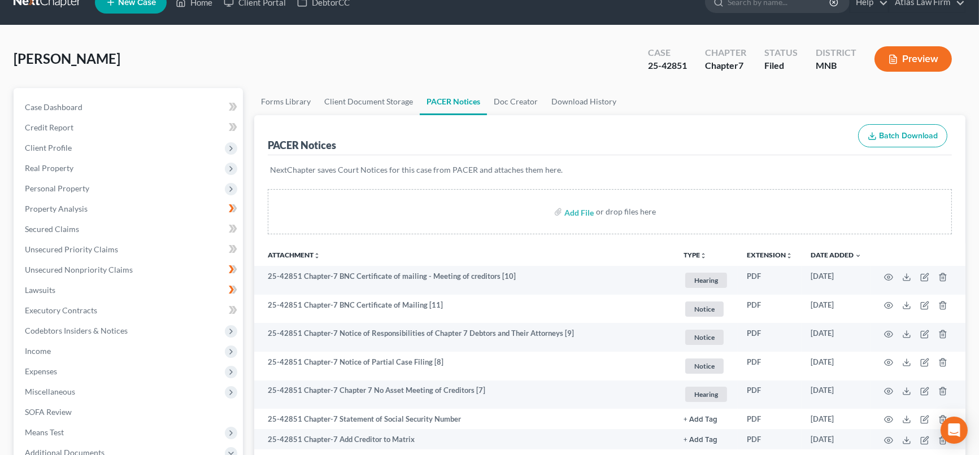
scroll to position [0, 0]
